Goal: Information Seeking & Learning: Learn about a topic

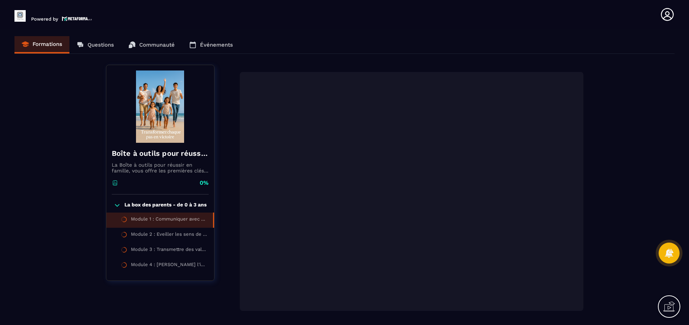
click at [91, 46] on div "Formations Questions Communauté Événements" at bounding box center [344, 45] width 660 height 18
click at [54, 46] on div "Formations Questions Communauté Événements" at bounding box center [344, 45] width 660 height 18
click at [17, 41] on div "Formations Questions Communauté Événements" at bounding box center [344, 45] width 660 height 18
click at [24, 43] on div "Formations Questions Communauté Événements" at bounding box center [344, 45] width 660 height 18
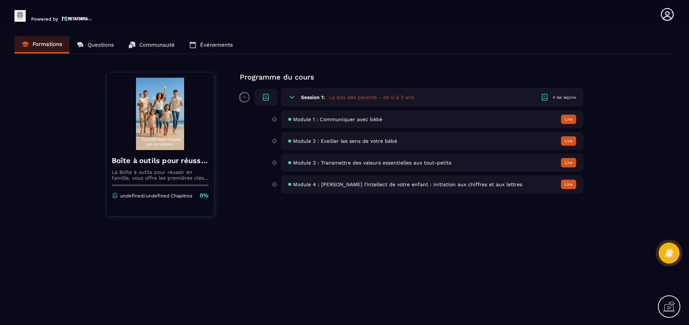
click at [20, 18] on img at bounding box center [19, 16] width 11 height 12
click at [93, 46] on div "Formations Questions Communauté Événements" at bounding box center [344, 45] width 660 height 18
click at [163, 49] on div "Formations Questions Communauté Événements" at bounding box center [344, 45] width 660 height 18
click at [573, 100] on div "Session 1: La box des parents - de 0 à 3 ans 4 les leçons" at bounding box center [432, 97] width 302 height 19
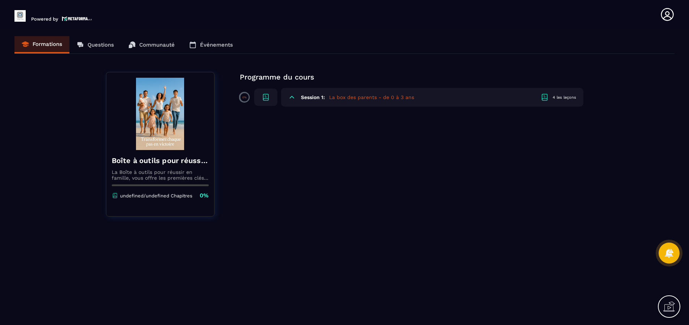
click at [573, 100] on div "Session 1: La box des parents - de 0 à 3 ans 4 les leçons" at bounding box center [432, 97] width 302 height 19
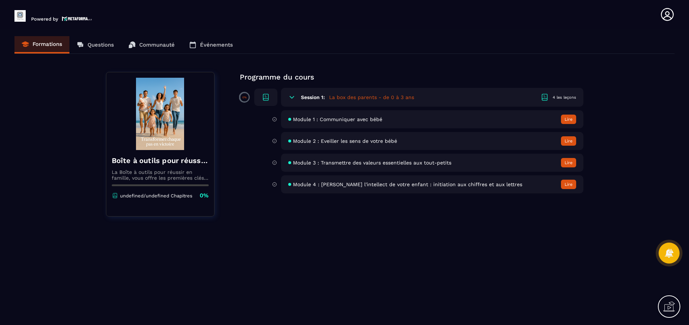
click at [22, 18] on img at bounding box center [19, 16] width 11 height 12
click at [73, 14] on div "Powered by" at bounding box center [54, 14] width 80 height 14
drag, startPoint x: 240, startPoint y: 98, endPoint x: 246, endPoint y: 101, distance: 6.8
click at [243, 99] on div "0%" at bounding box center [244, 97] width 11 height 11
click at [143, 128] on img at bounding box center [160, 114] width 97 height 72
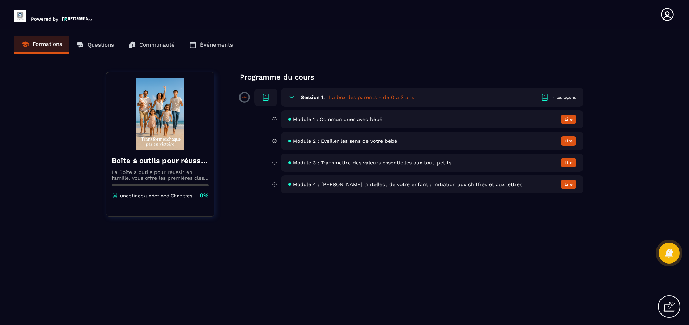
click at [143, 131] on img at bounding box center [160, 114] width 97 height 72
click at [154, 198] on p "undefined/undefined Chapitres" at bounding box center [156, 195] width 72 height 5
drag, startPoint x: 87, startPoint y: 40, endPoint x: 88, endPoint y: 46, distance: 5.9
click at [87, 44] on div "Formations Questions Communauté Événements" at bounding box center [344, 45] width 660 height 18
drag, startPoint x: 88, startPoint y: 46, endPoint x: 30, endPoint y: 39, distance: 58.6
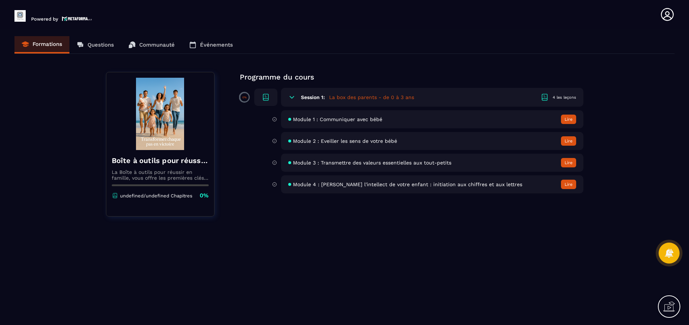
click at [72, 45] on div "Formations Questions Communauté Événements" at bounding box center [344, 45] width 660 height 18
drag, startPoint x: 30, startPoint y: 39, endPoint x: 26, endPoint y: 46, distance: 7.4
click at [29, 42] on div "Formations Questions Communauté Événements" at bounding box center [344, 45] width 660 height 18
drag, startPoint x: 26, startPoint y: 46, endPoint x: 69, endPoint y: 67, distance: 47.6
click at [27, 46] on div "Formations Questions Communauté Événements" at bounding box center [344, 45] width 660 height 18
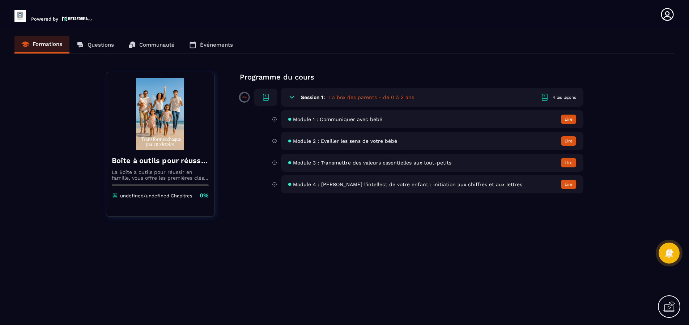
scroll to position [0, 0]
click at [562, 102] on div "Session 1: La box des parents - de 0 à 3 ans 4 les leçons" at bounding box center [432, 97] width 302 height 19
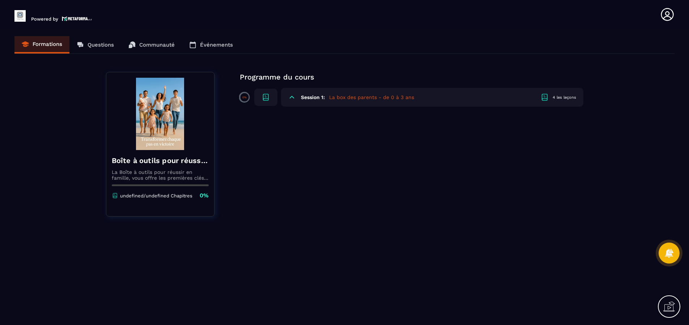
scroll to position [0, 0]
click at [562, 102] on div "Session 1: La box des parents - de 0 à 3 ans 4 les leçons" at bounding box center [432, 97] width 302 height 19
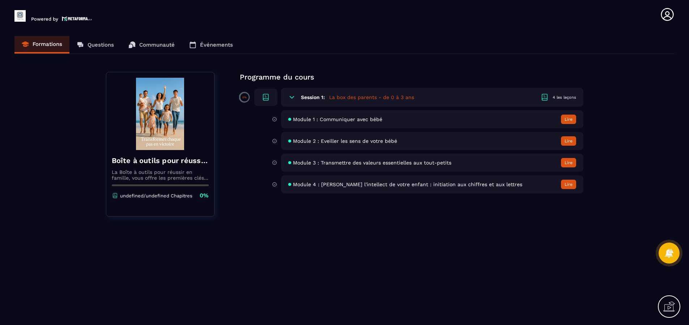
drag, startPoint x: 205, startPoint y: 46, endPoint x: 195, endPoint y: 54, distance: 11.9
click at [203, 47] on div "Formations Questions Communauté Événements" at bounding box center [344, 45] width 660 height 18
click at [61, 23] on header "Powered by [PERSON_NAME] [PERSON_NAME][EMAIL_ADDRESS][DOMAIN_NAME] Formations Q…" at bounding box center [344, 14] width 689 height 29
